Goal: Task Accomplishment & Management: Manage account settings

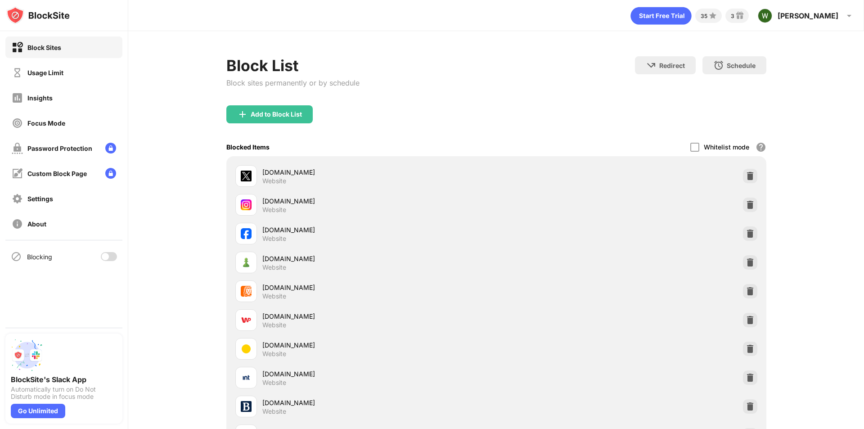
click at [109, 258] on div at bounding box center [109, 256] width 16 height 9
click at [108, 253] on div at bounding box center [109, 256] width 16 height 9
click at [110, 254] on div at bounding box center [109, 256] width 16 height 9
click at [116, 257] on div at bounding box center [112, 256] width 7 height 7
